Goal: Task Accomplishment & Management: Use online tool/utility

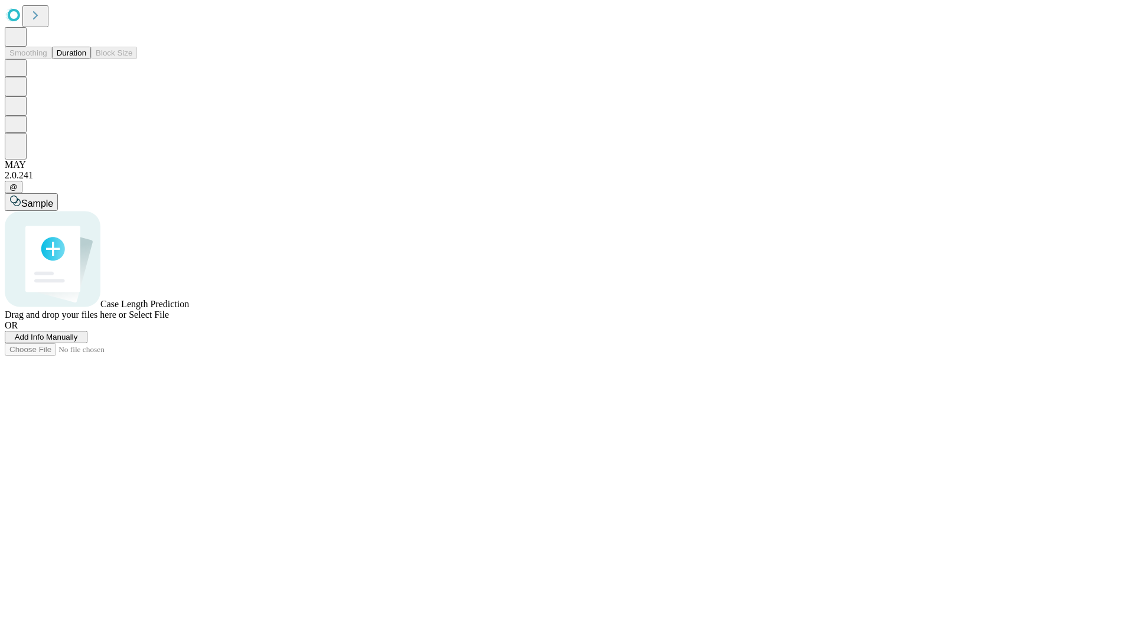
click at [86, 59] on button "Duration" at bounding box center [71, 53] width 39 height 12
click at [78, 341] on span "Add Info Manually" at bounding box center [46, 337] width 63 height 9
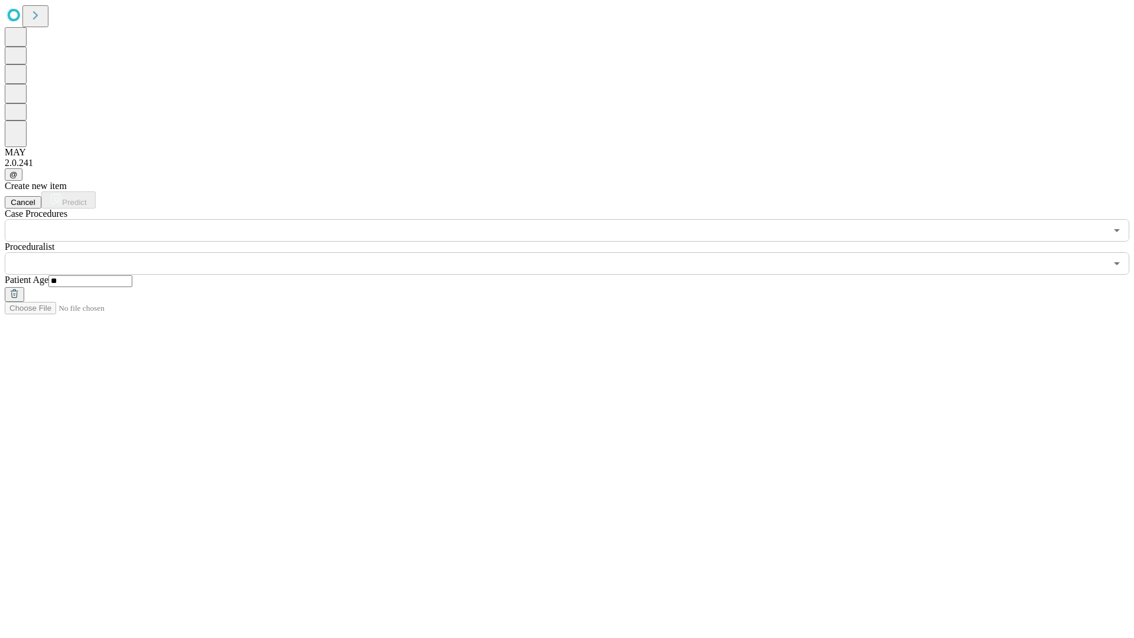
type input "**"
click at [575, 252] on input "text" at bounding box center [555, 263] width 1101 height 22
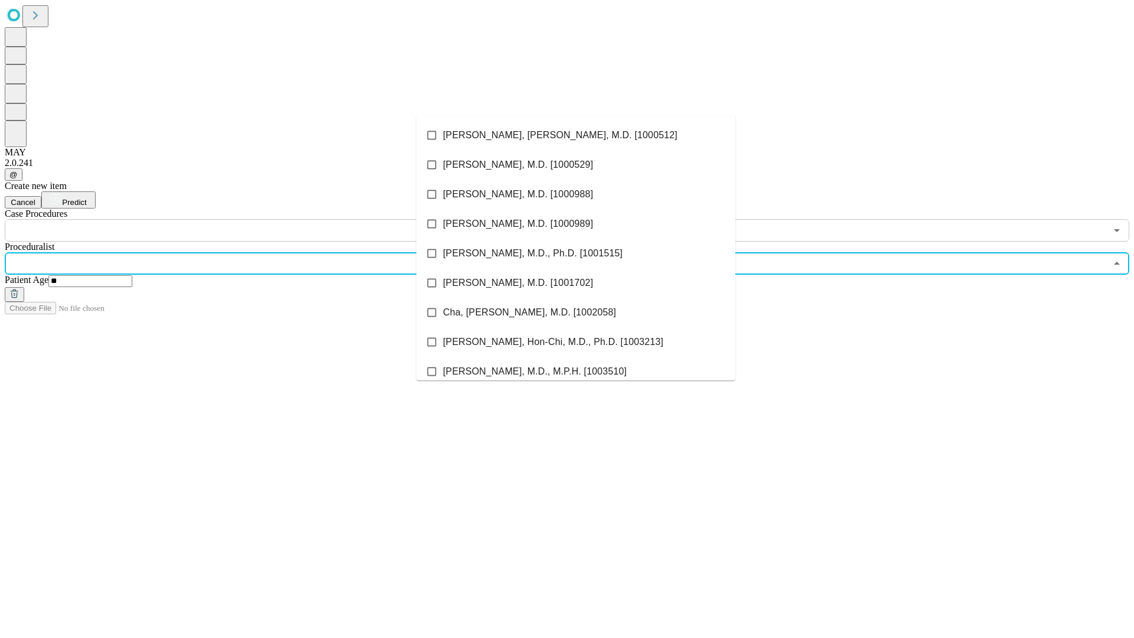
click at [576, 135] on li "[PERSON_NAME], [PERSON_NAME], M.D. [1000512]" at bounding box center [575, 135] width 319 height 30
click at [248, 219] on input "text" at bounding box center [555, 230] width 1101 height 22
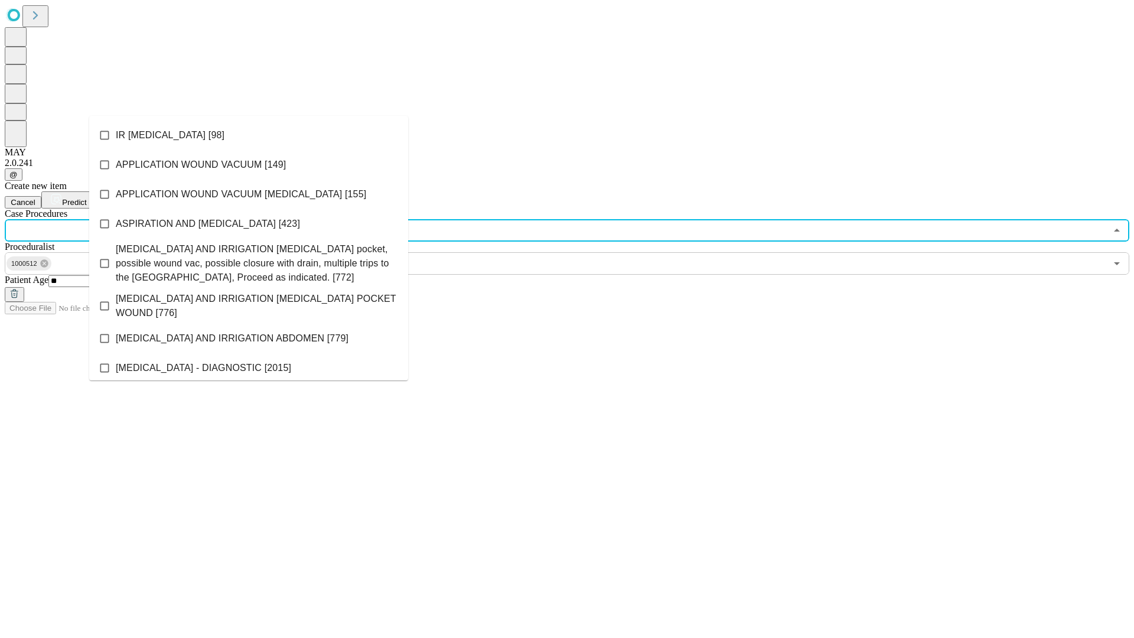
click at [249, 135] on li "IR [MEDICAL_DATA] [98]" at bounding box center [248, 135] width 319 height 30
